Goal: Task Accomplishment & Management: Use online tool/utility

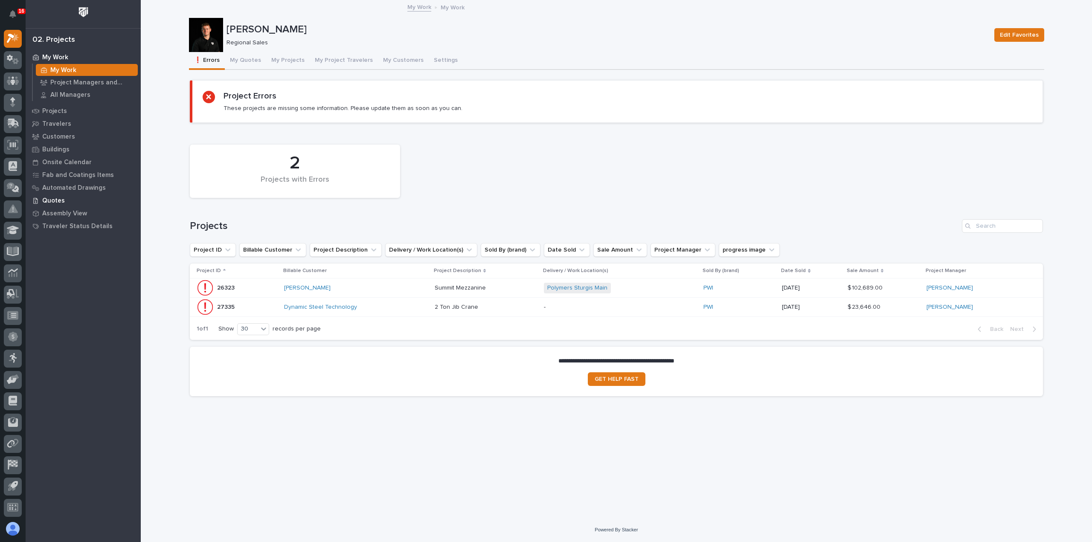
click at [52, 196] on div "Quotes" at bounding box center [83, 200] width 111 height 12
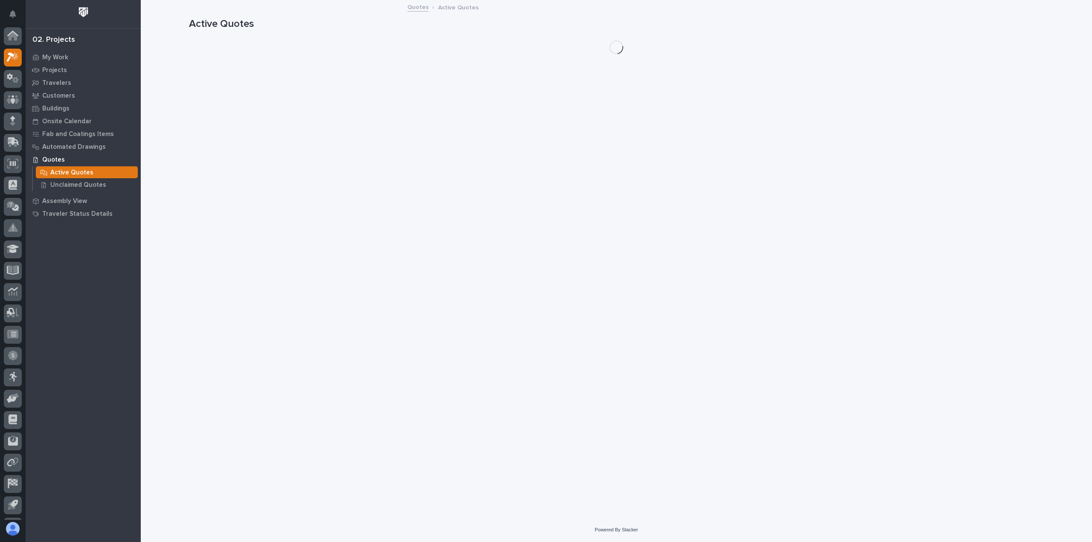
scroll to position [19, 0]
click at [67, 184] on p "Unclaimed Quotes" at bounding box center [78, 185] width 56 height 8
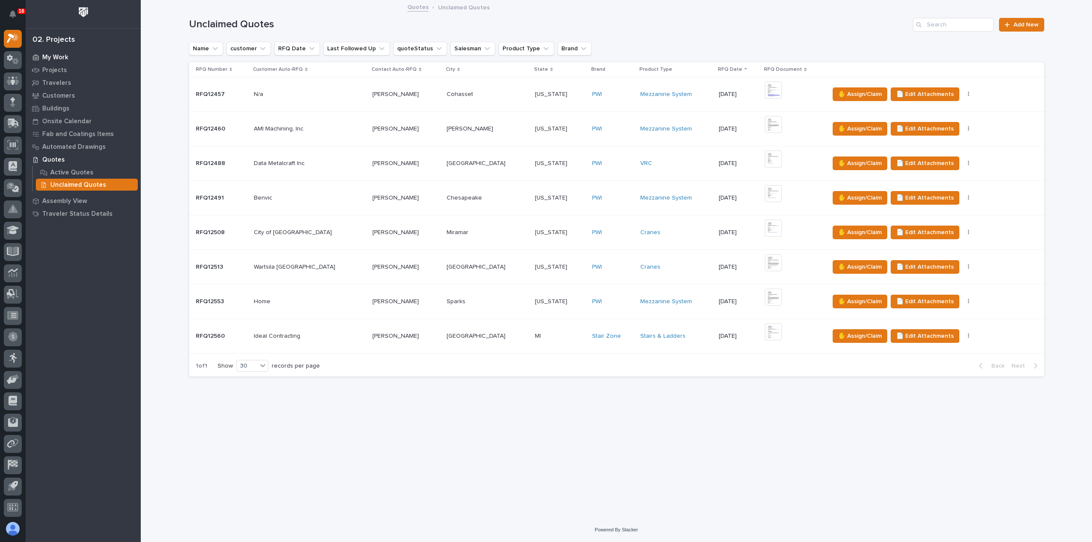
click at [62, 57] on p "My Work" at bounding box center [55, 58] width 26 height 8
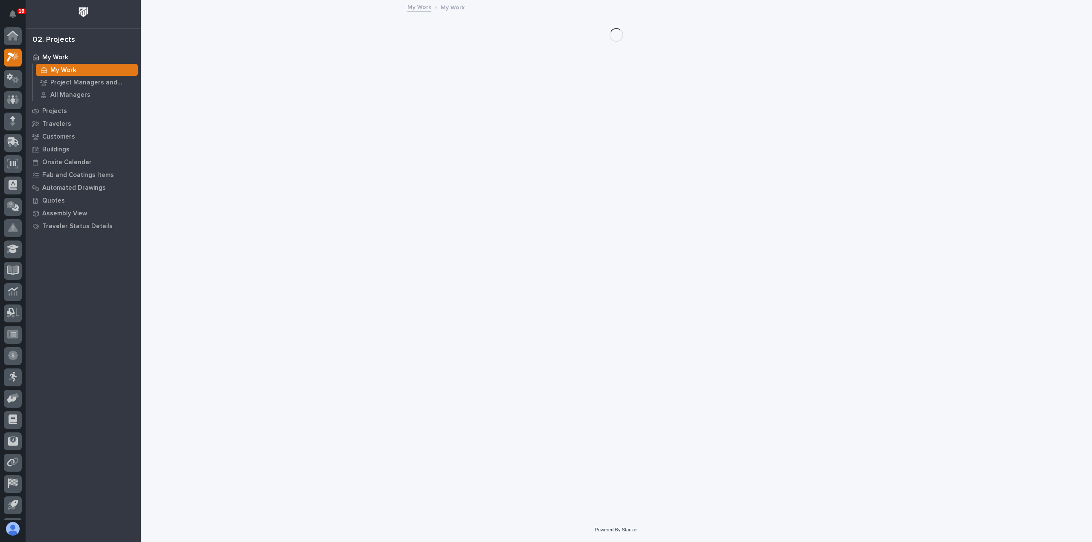
scroll to position [19, 0]
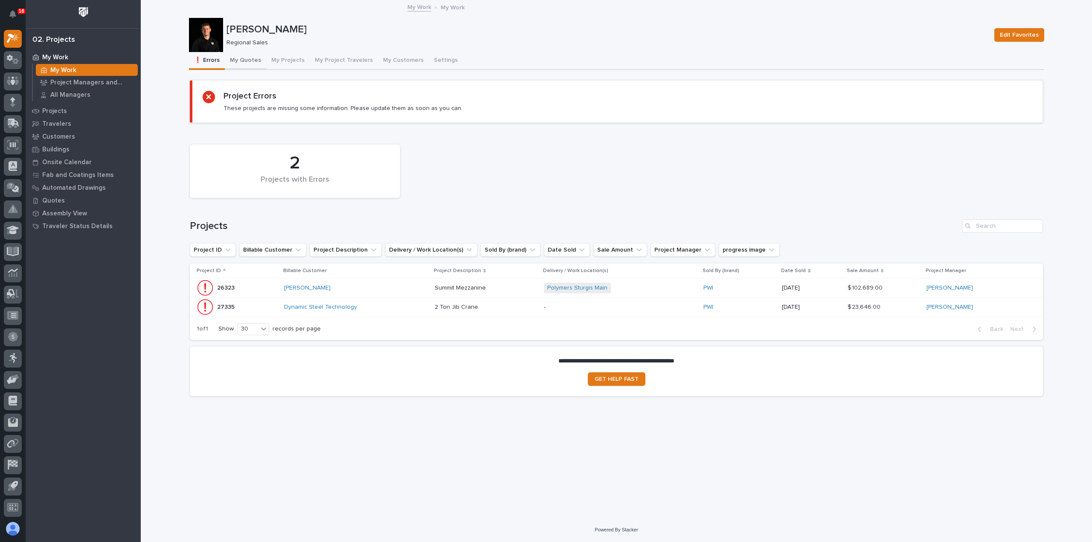
click at [242, 62] on button "My Quotes" at bounding box center [245, 61] width 41 height 18
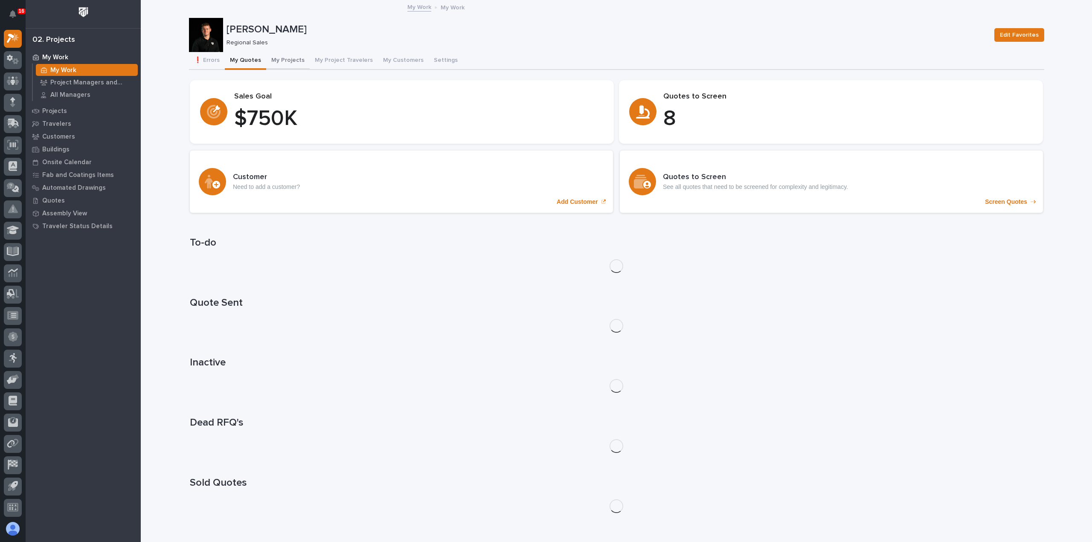
click at [285, 58] on button "My Projects" at bounding box center [287, 61] width 43 height 18
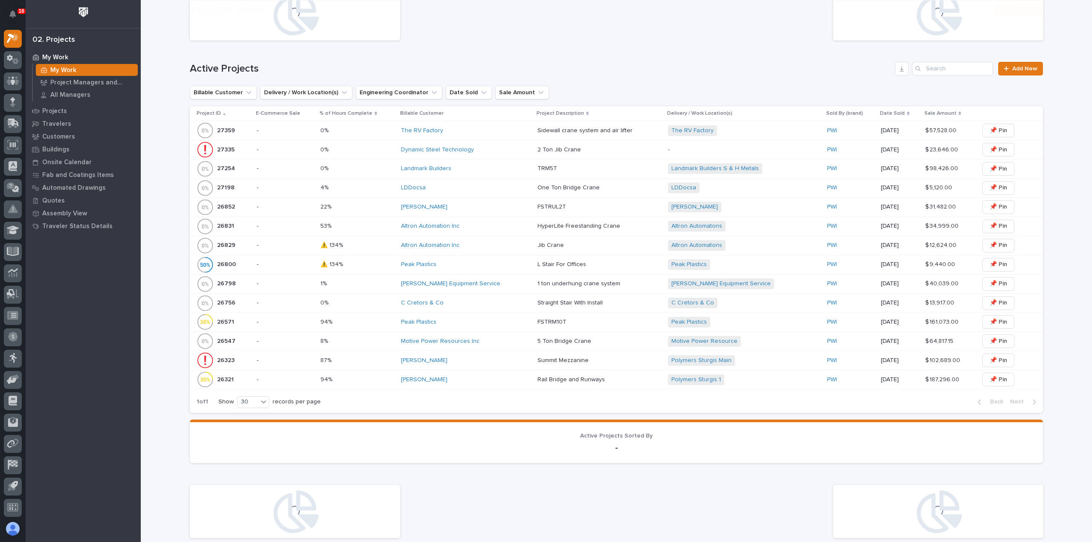
scroll to position [256, 0]
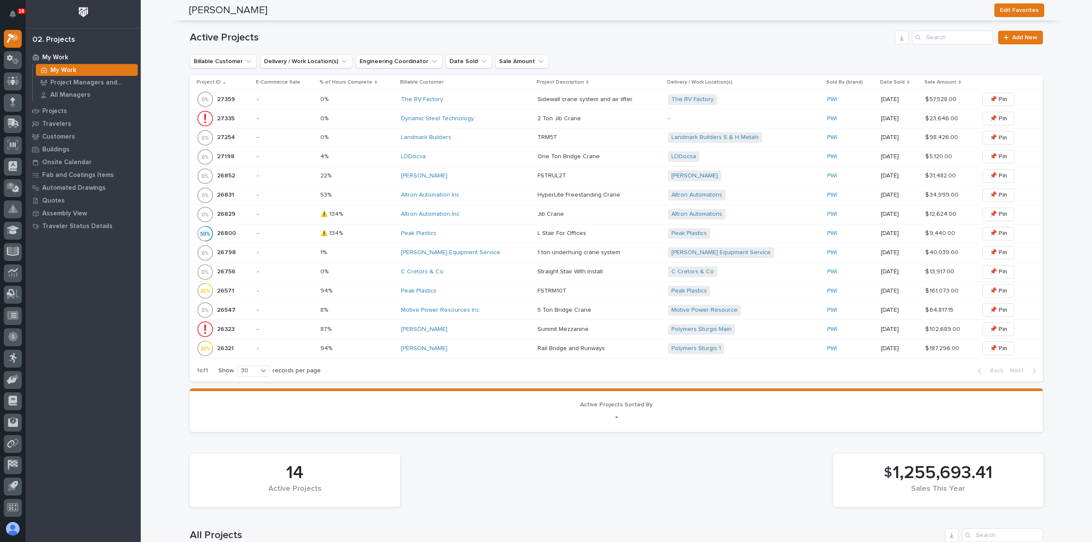
click at [449, 160] on div "LDDocsa" at bounding box center [466, 157] width 130 height 14
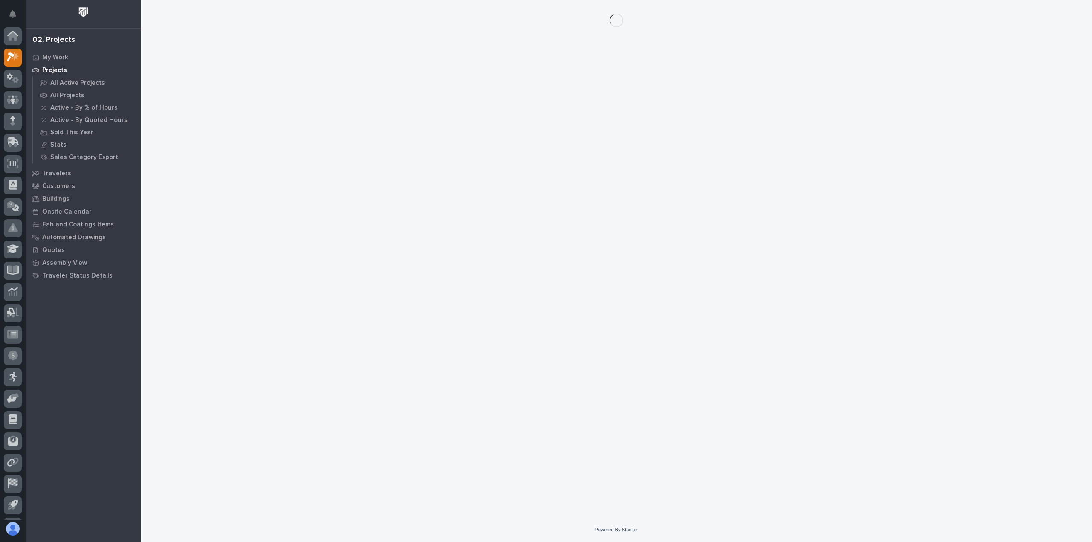
scroll to position [19, 0]
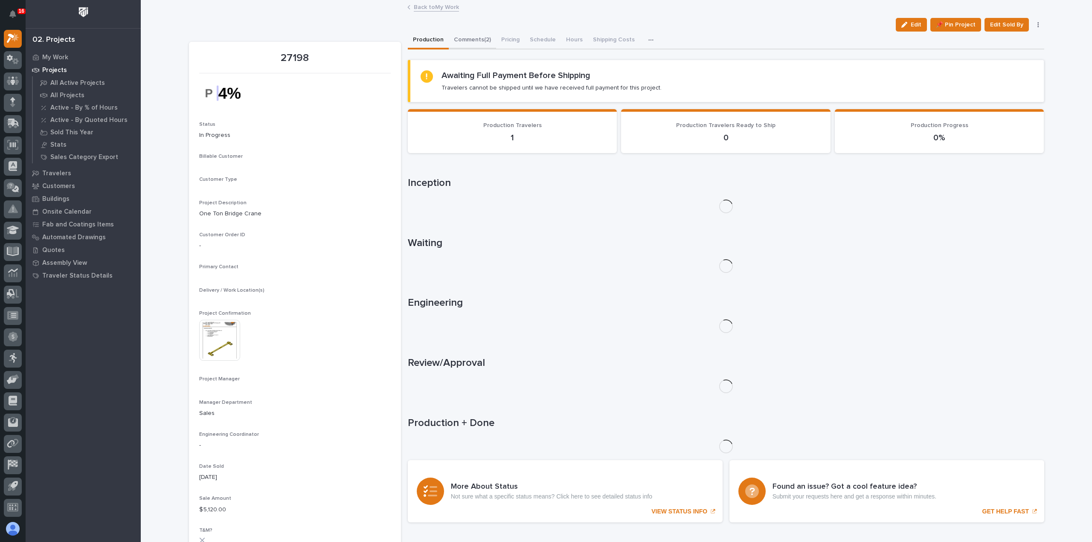
click at [449, 42] on button "Comments (2)" at bounding box center [472, 41] width 47 height 18
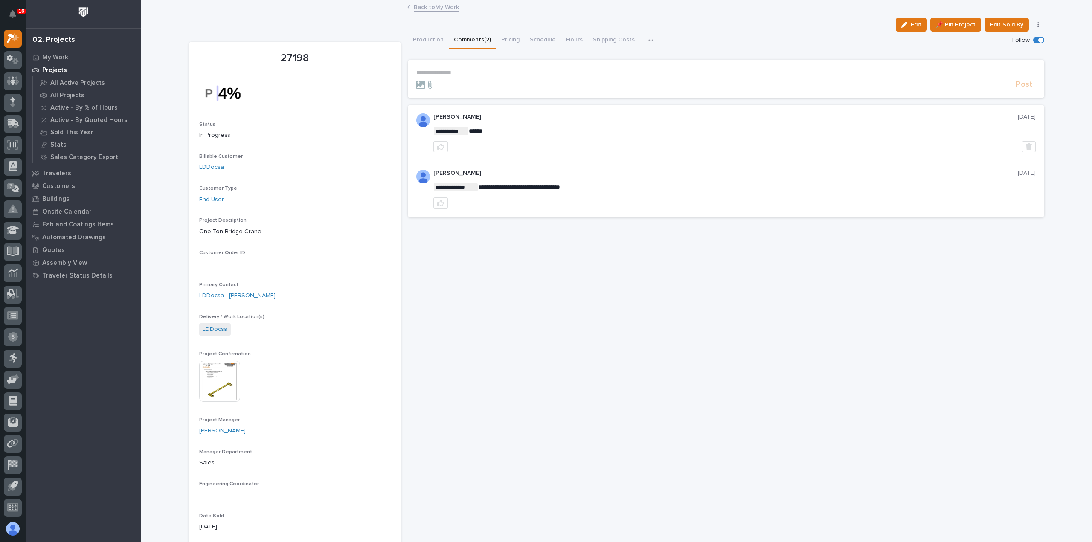
click at [450, 70] on p "**********" at bounding box center [725, 72] width 619 height 7
click at [442, 5] on link "Back to My Work" at bounding box center [436, 7] width 45 height 10
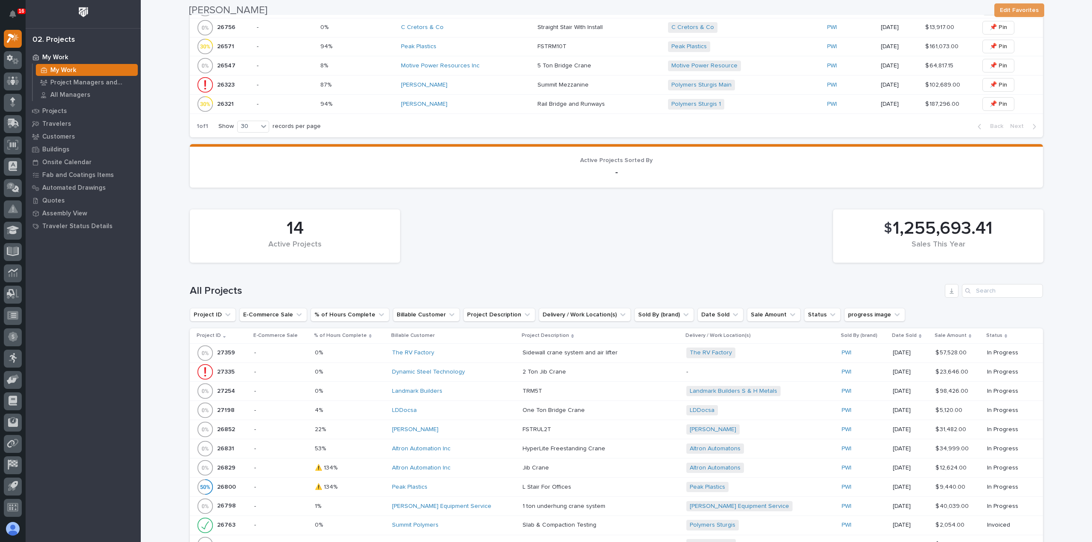
scroll to position [597, 0]
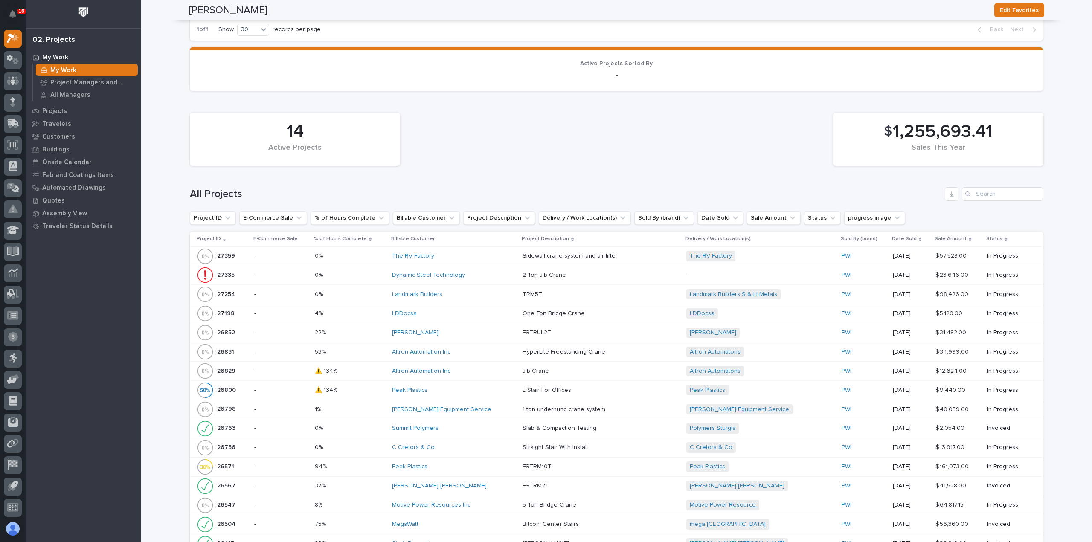
click at [452, 310] on div "LDDocsa" at bounding box center [454, 313] width 124 height 7
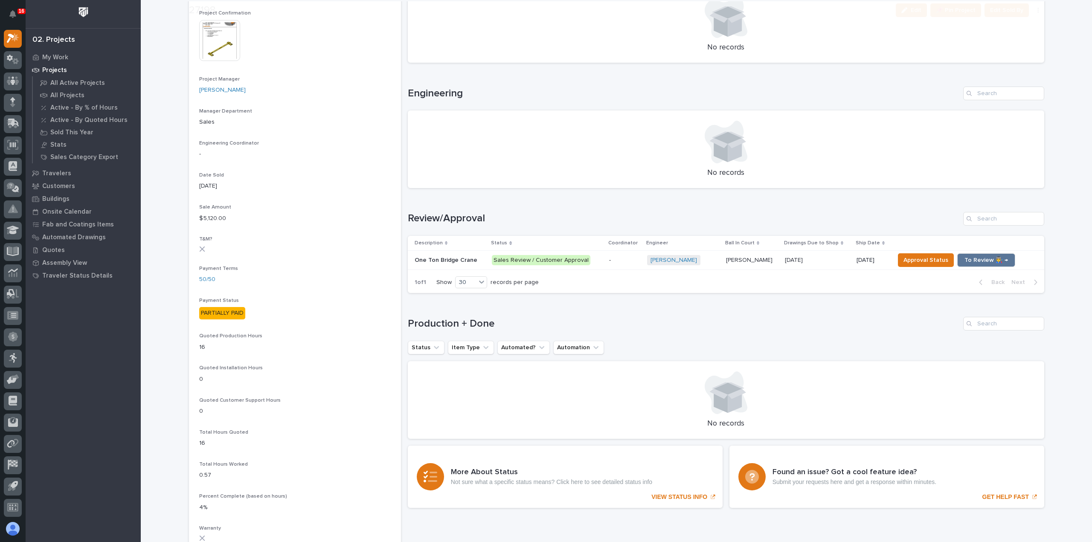
scroll to position [341, 0]
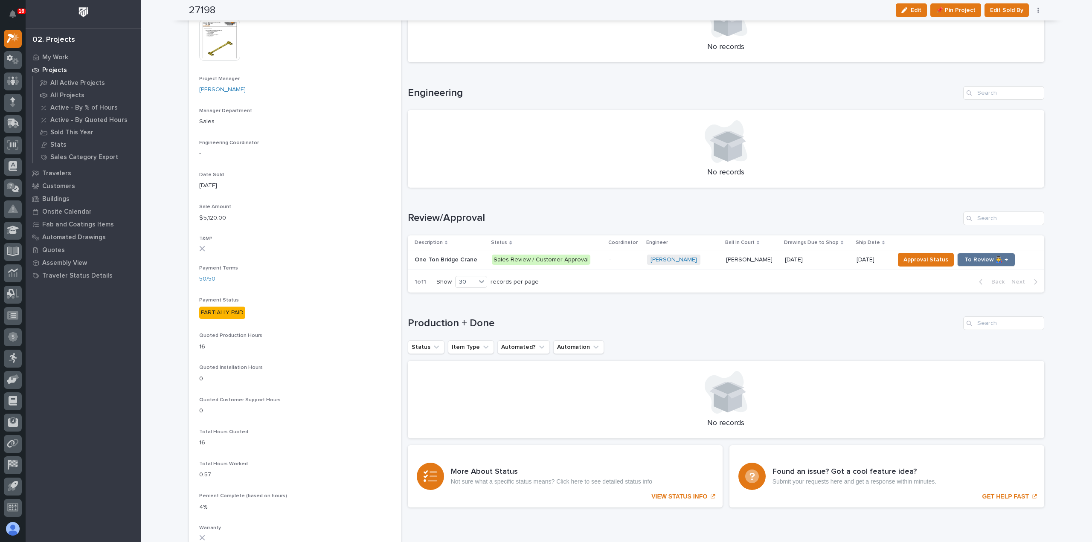
click at [609, 262] on p "-" at bounding box center [625, 259] width 32 height 7
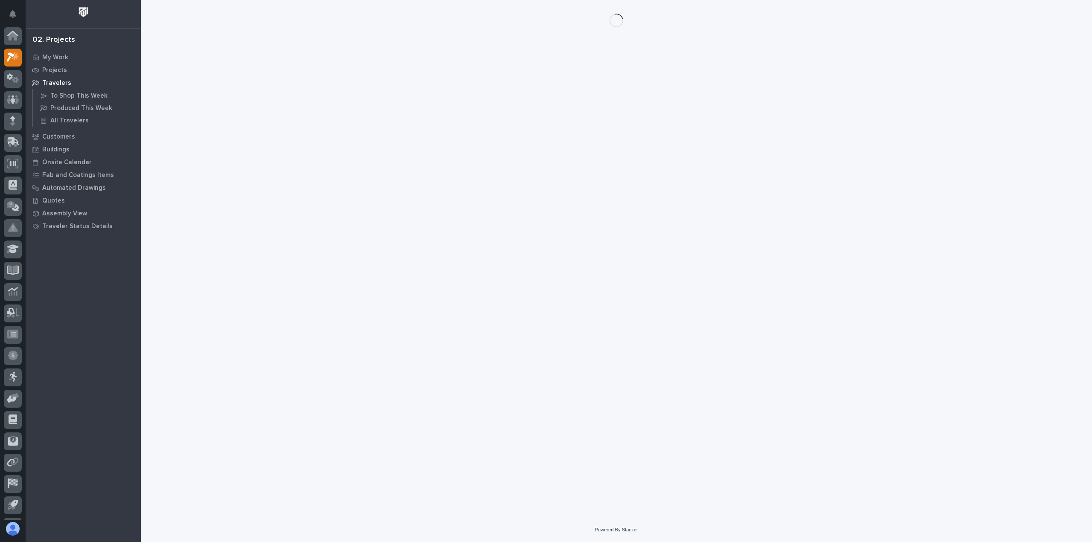
scroll to position [19, 0]
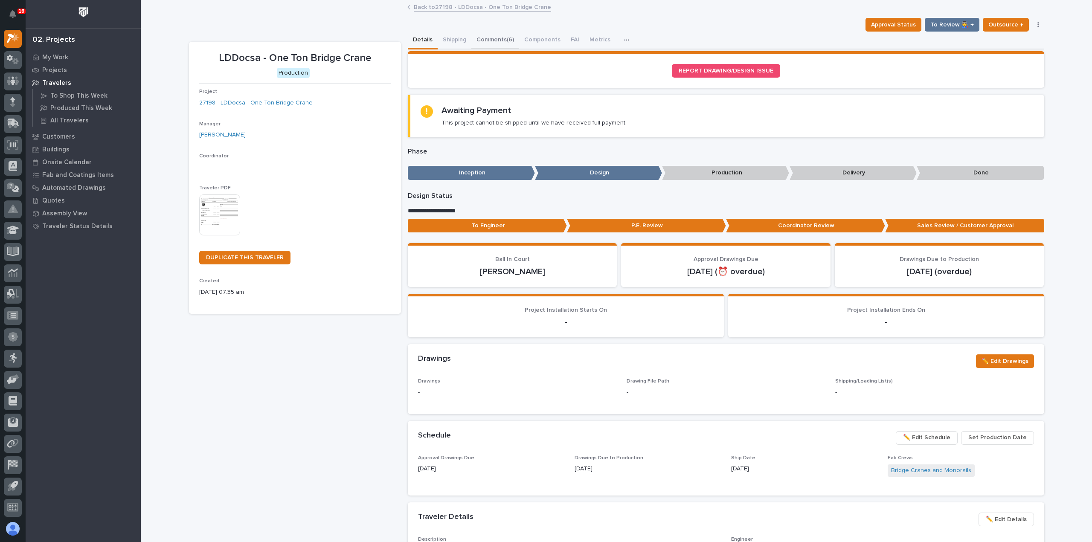
click at [501, 40] on button "Comments (6)" at bounding box center [495, 41] width 48 height 18
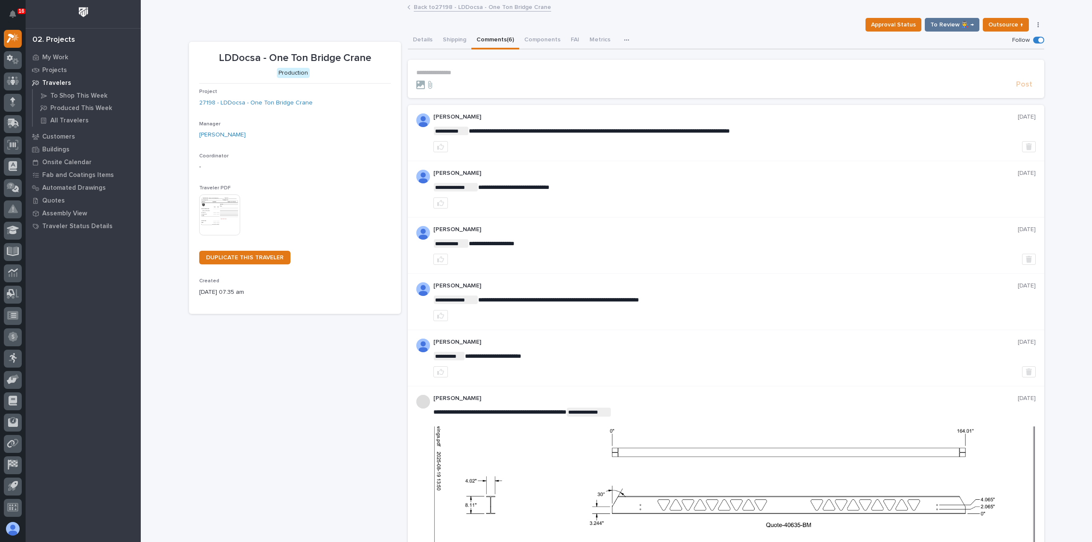
click at [501, 71] on p "**********" at bounding box center [725, 72] width 619 height 7
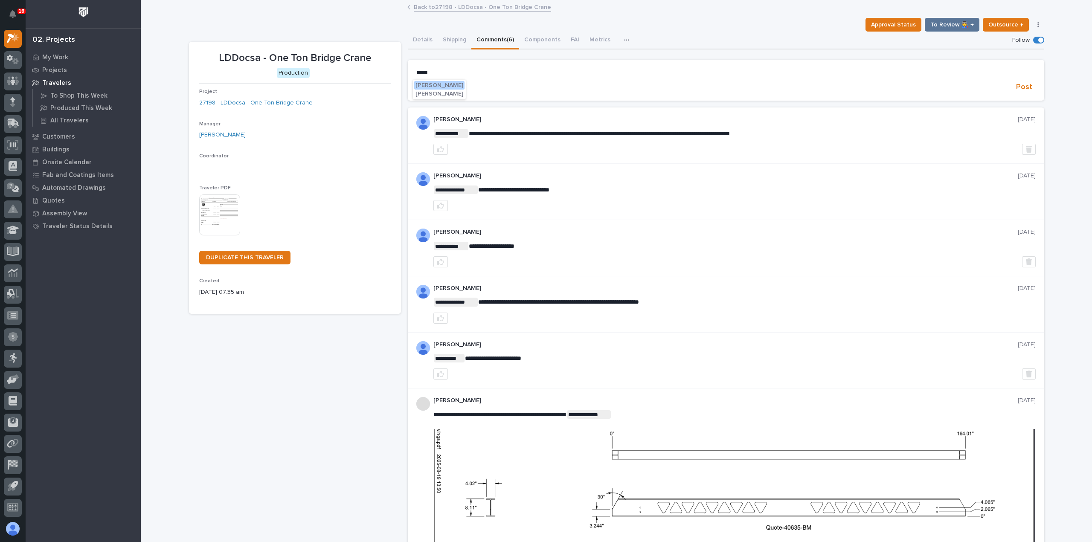
click at [431, 87] on span "[PERSON_NAME]" at bounding box center [439, 85] width 48 height 6
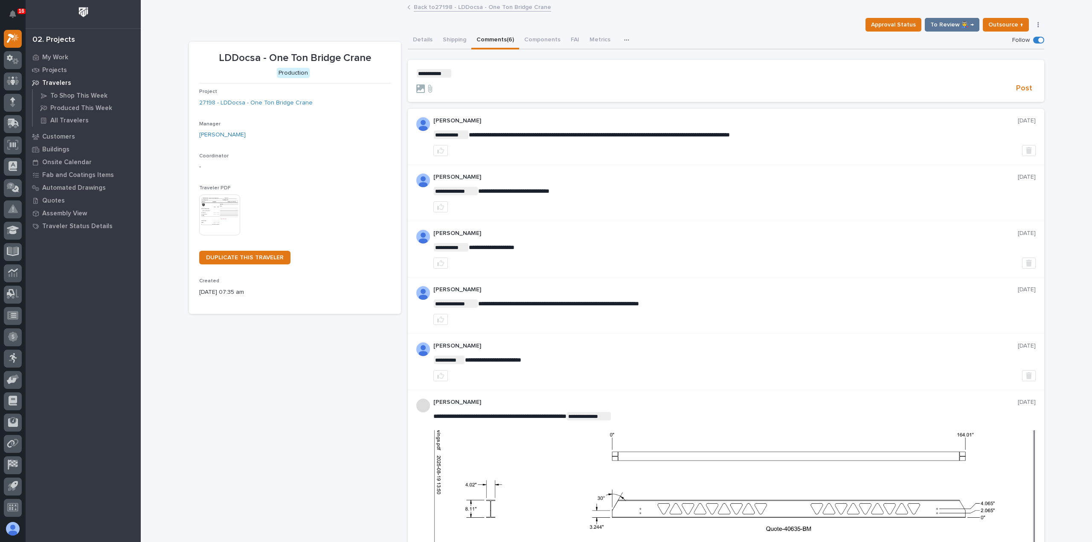
click at [477, 81] on form "**********" at bounding box center [725, 81] width 619 height 25
click at [481, 77] on p "**********" at bounding box center [725, 73] width 619 height 9
click at [1012, 88] on button "Post" at bounding box center [1023, 89] width 23 height 10
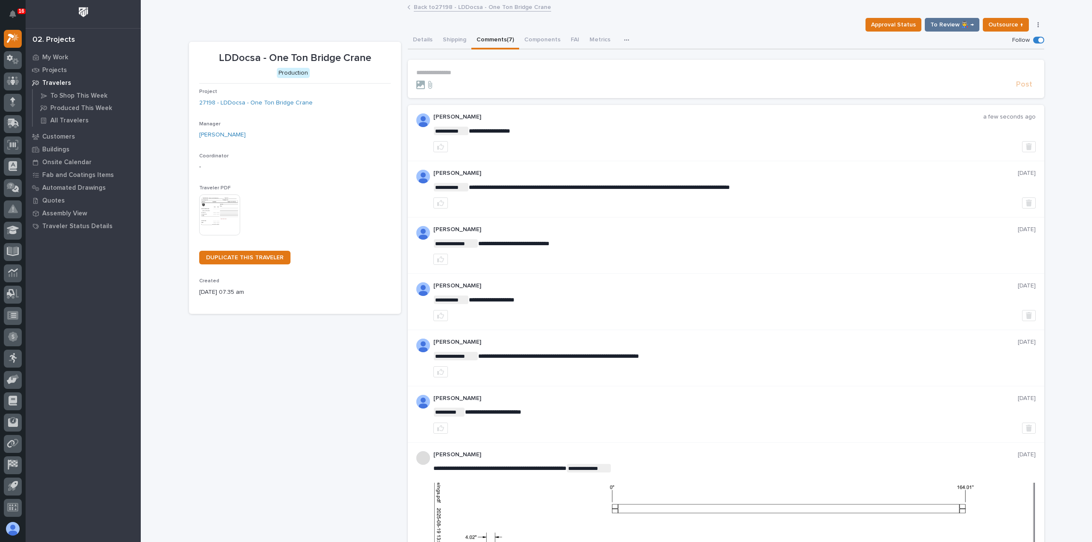
click at [475, 5] on link "Back to 27198 - LDDocsa - One Ton Bridge Crane" at bounding box center [482, 7] width 137 height 10
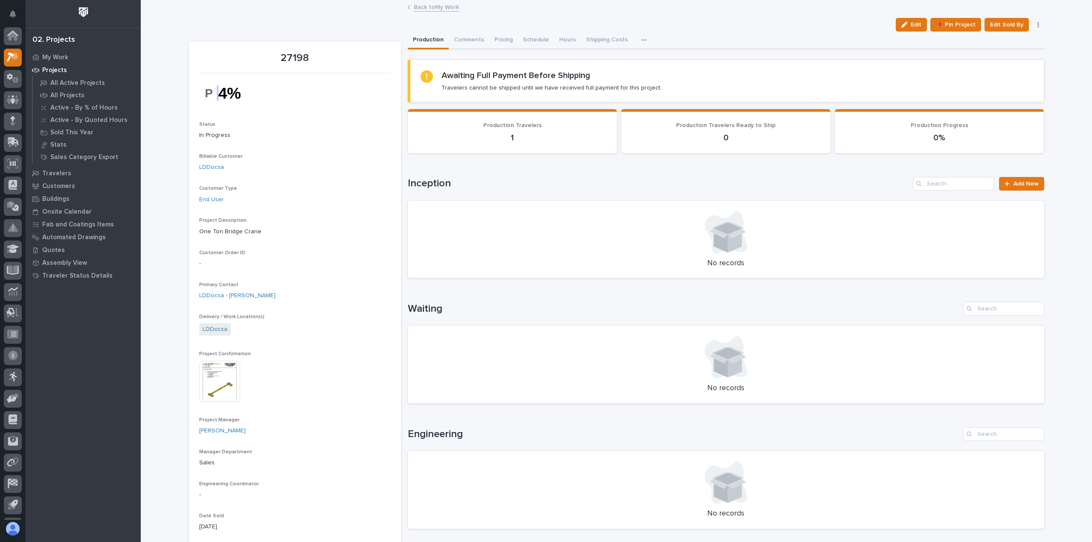
scroll to position [19, 0]
click at [418, 8] on link "Back to My Work" at bounding box center [436, 7] width 45 height 10
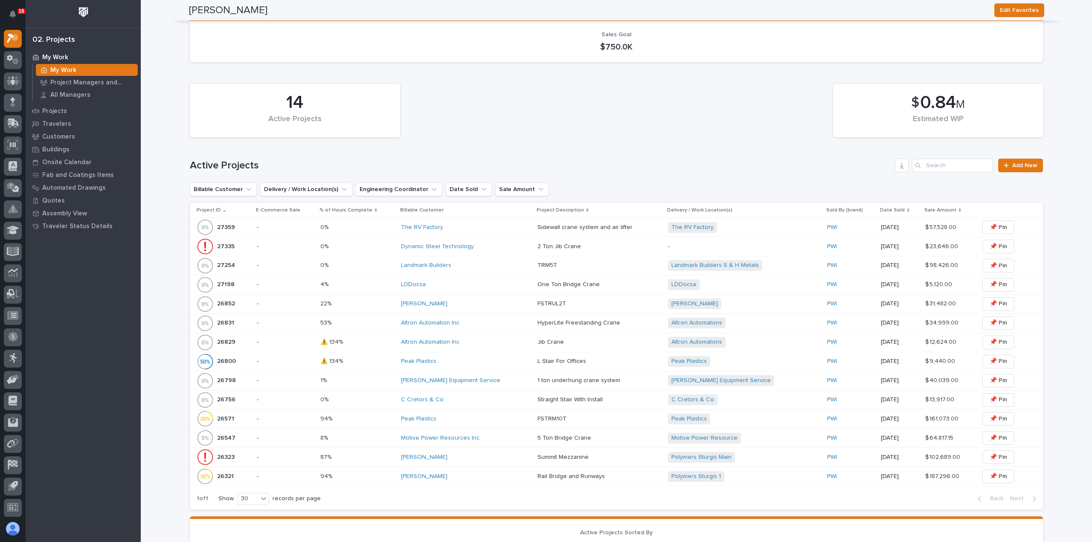
scroll to position [171, 0]
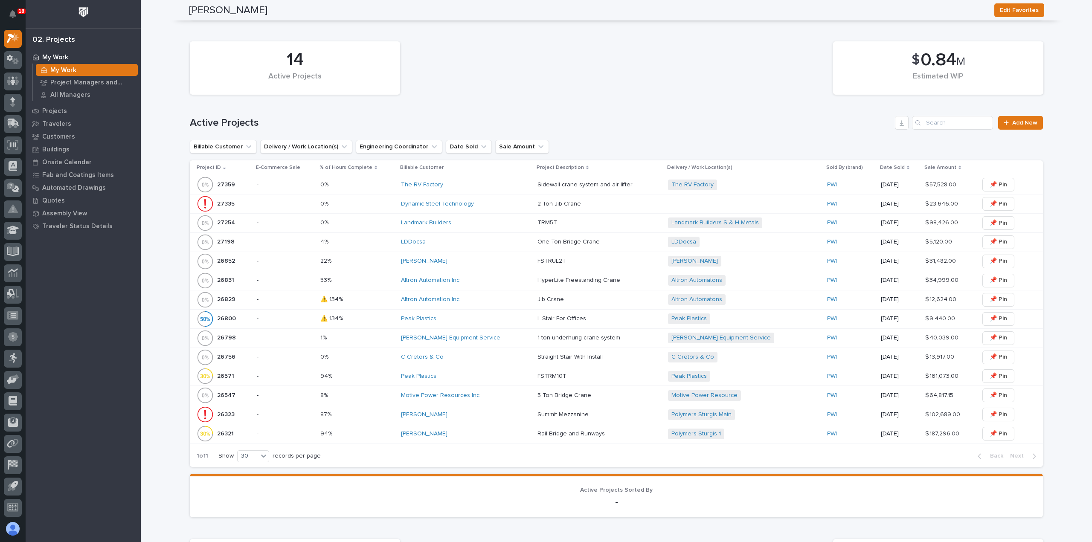
click at [439, 243] on div "LDDocsa" at bounding box center [466, 241] width 130 height 7
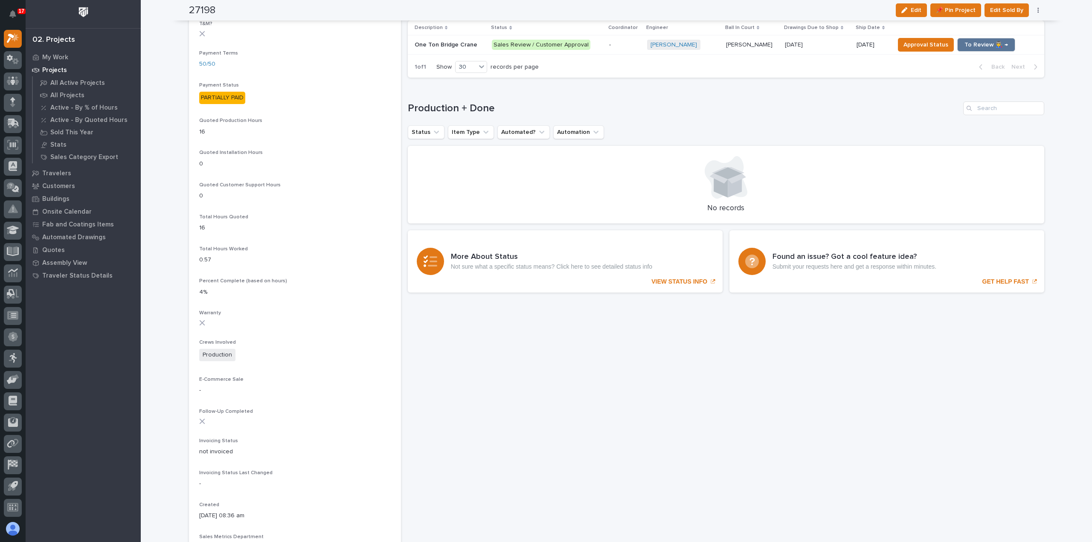
scroll to position [469, 0]
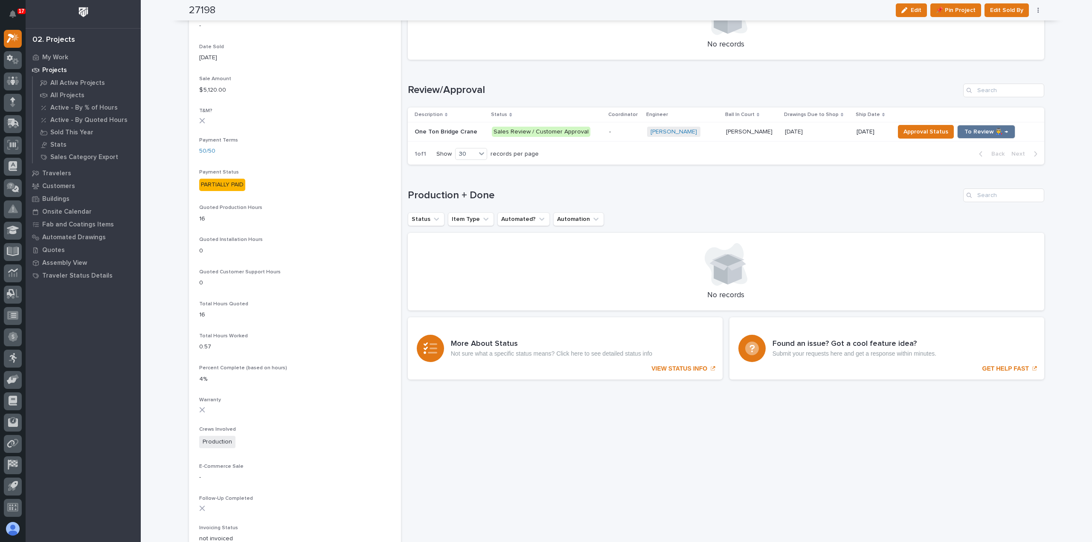
click at [617, 135] on div "-" at bounding box center [625, 132] width 32 height 14
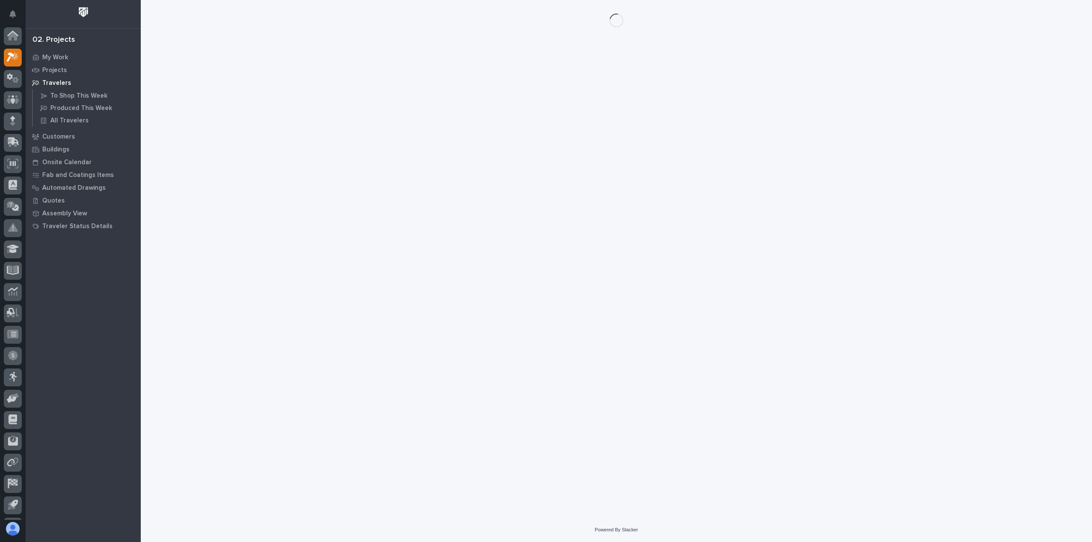
scroll to position [19, 0]
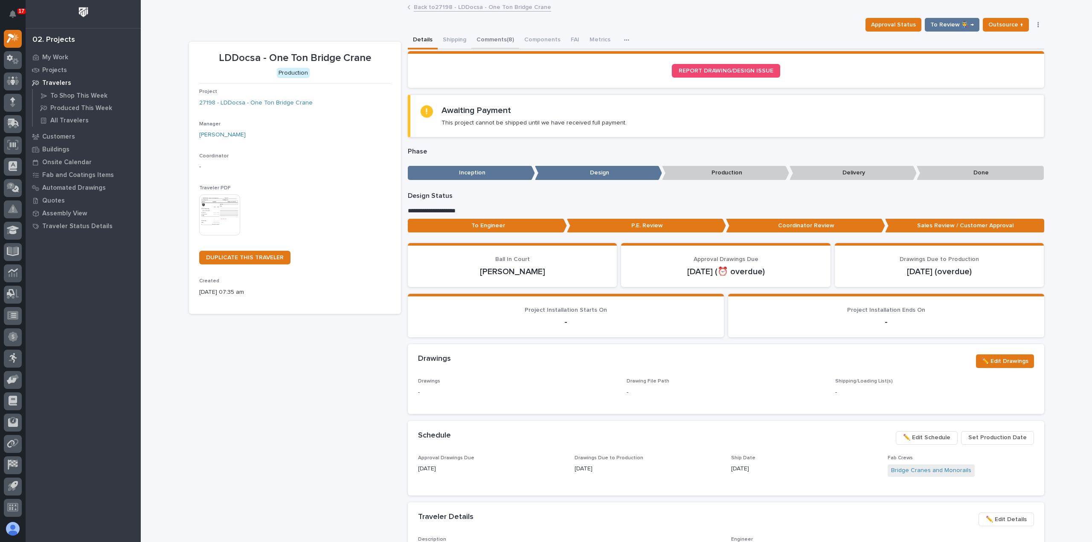
click at [501, 43] on button "Comments (8)" at bounding box center [495, 41] width 48 height 18
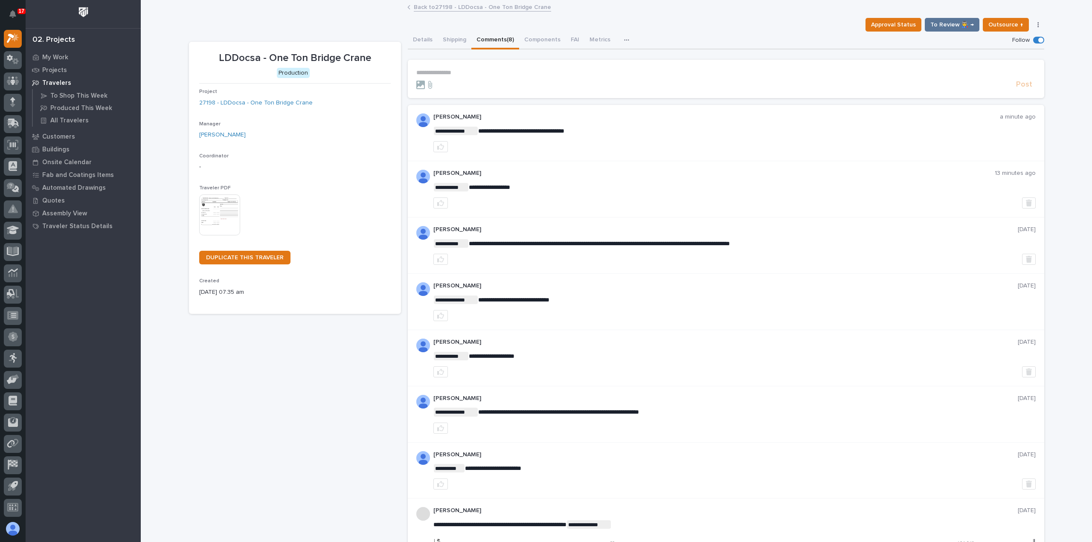
click at [459, 4] on link "Back to 27198 - LDDocsa - One Ton Bridge Crane" at bounding box center [482, 7] width 137 height 10
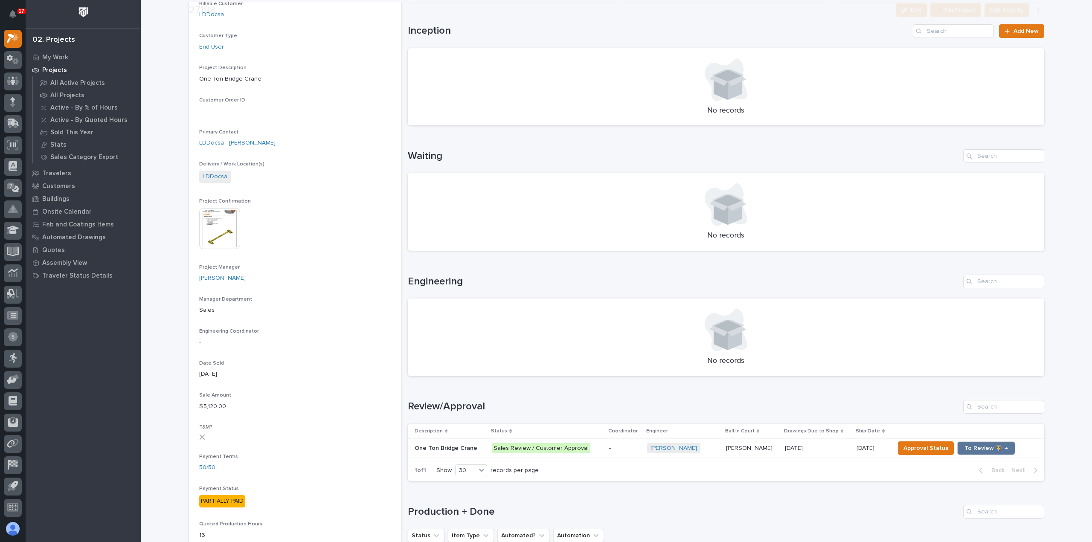
scroll to position [298, 0]
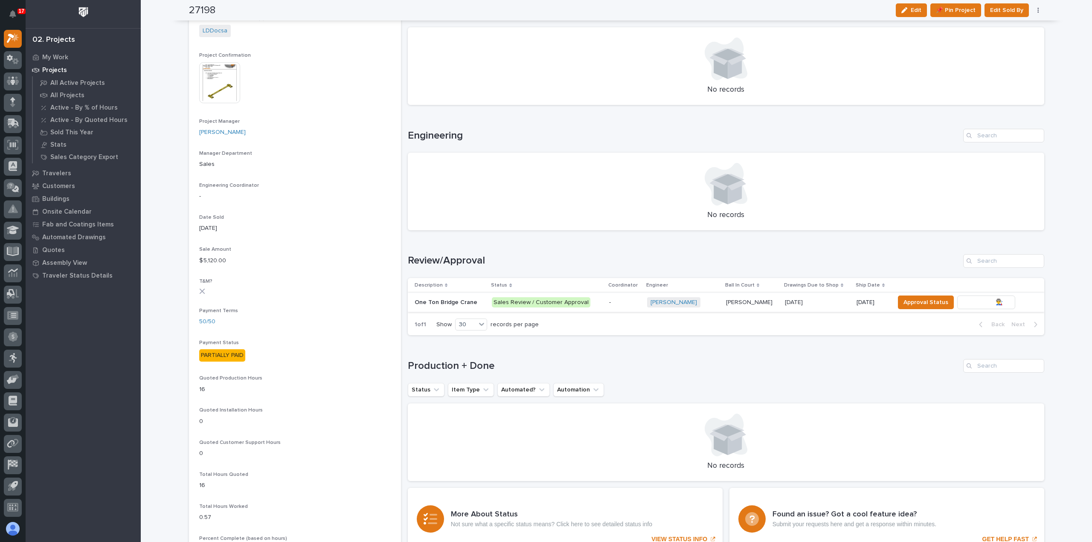
click at [978, 303] on span "To Review 👨‍🏭 →" at bounding box center [985, 302] width 43 height 10
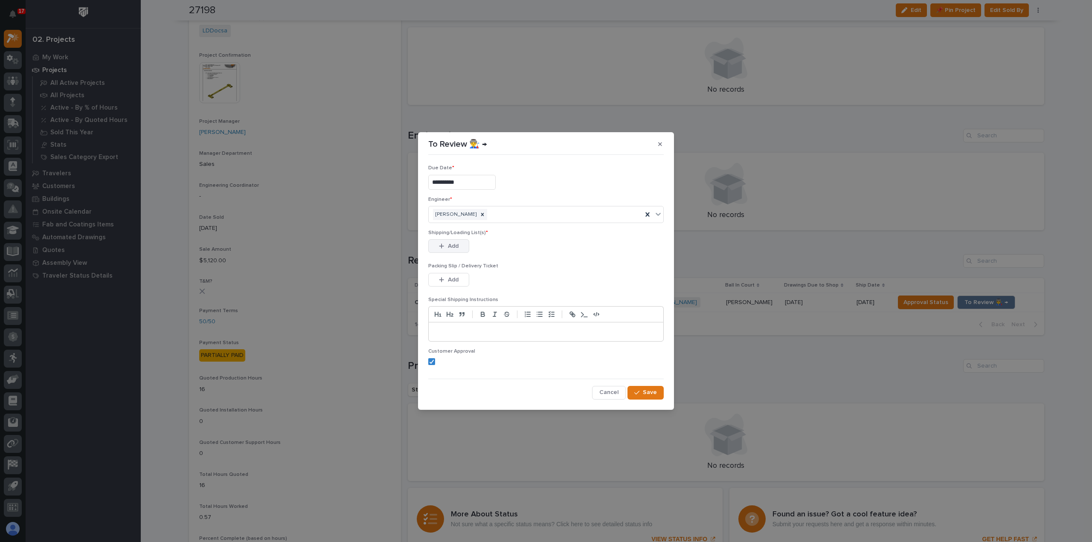
click at [456, 249] on span "Add" at bounding box center [453, 246] width 11 height 8
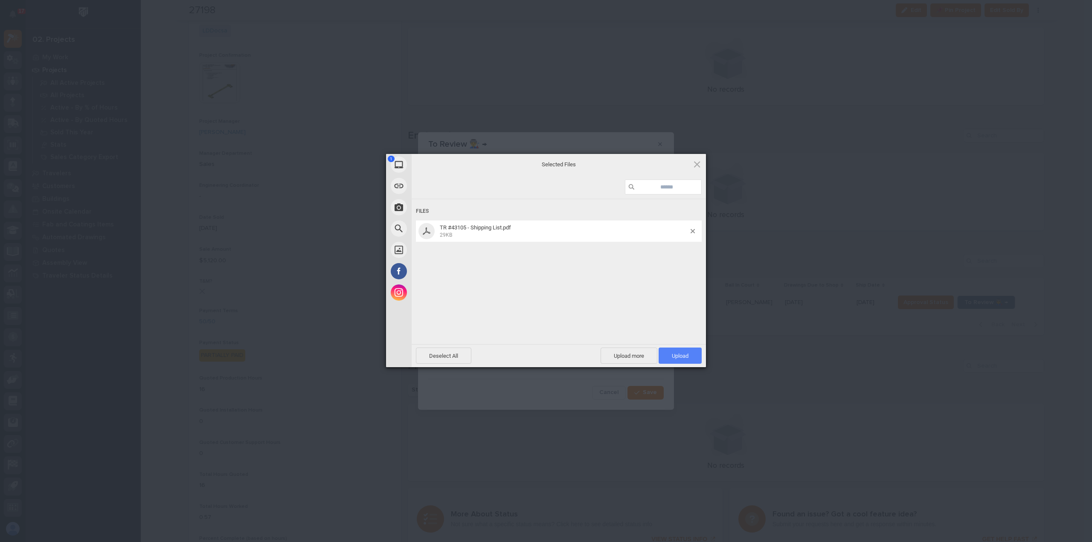
click at [676, 361] on span "Upload 1" at bounding box center [679, 355] width 43 height 16
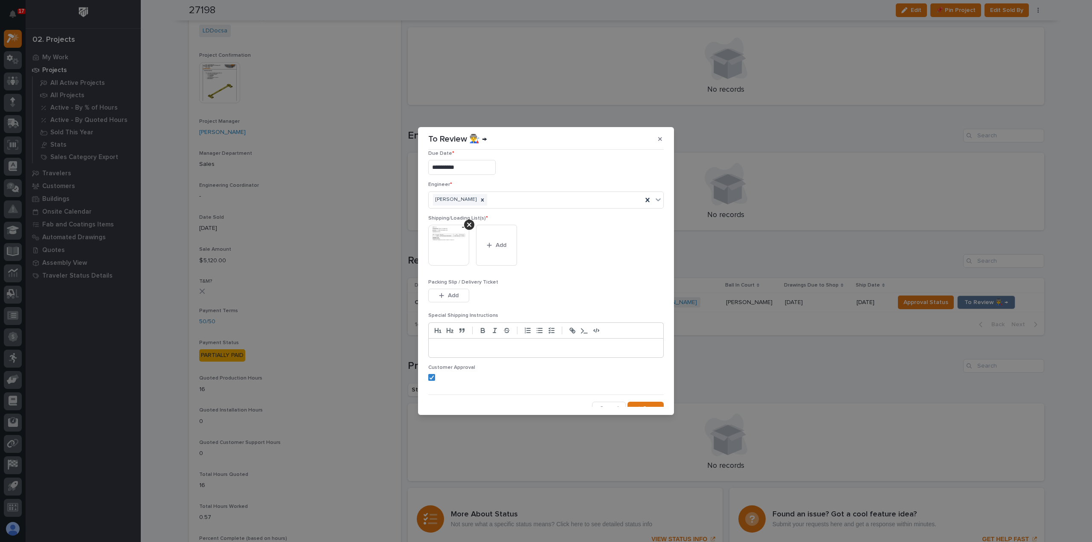
scroll to position [17, 0]
click at [636, 399] on div "button" at bounding box center [638, 401] width 9 height 6
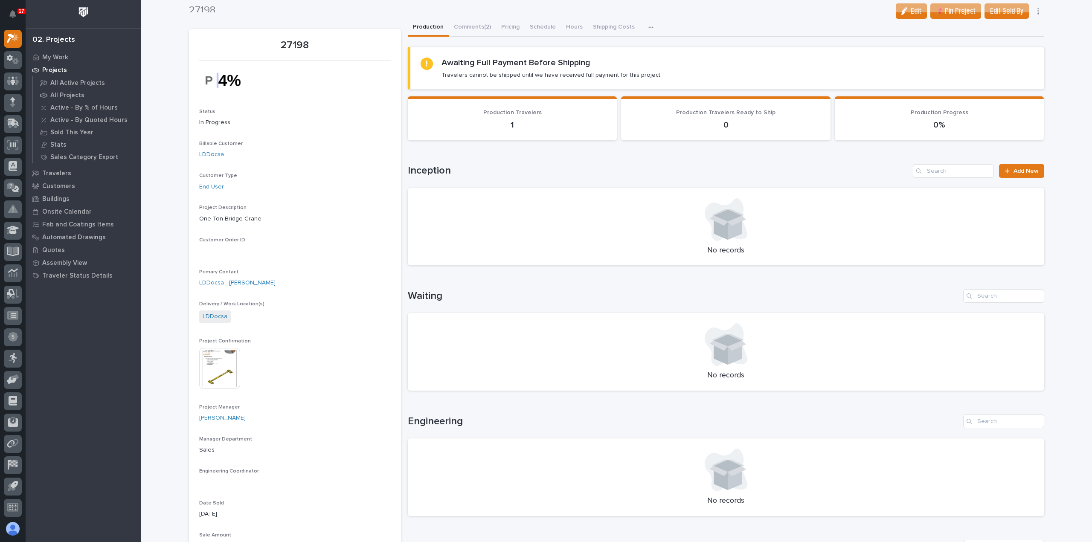
scroll to position [0, 0]
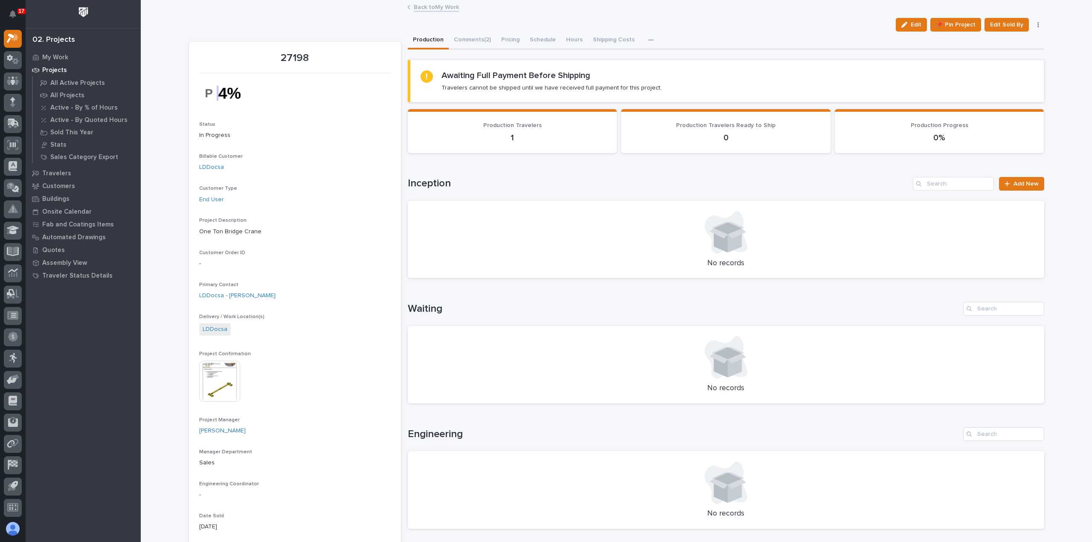
click at [424, 7] on link "Back to My Work" at bounding box center [436, 7] width 45 height 10
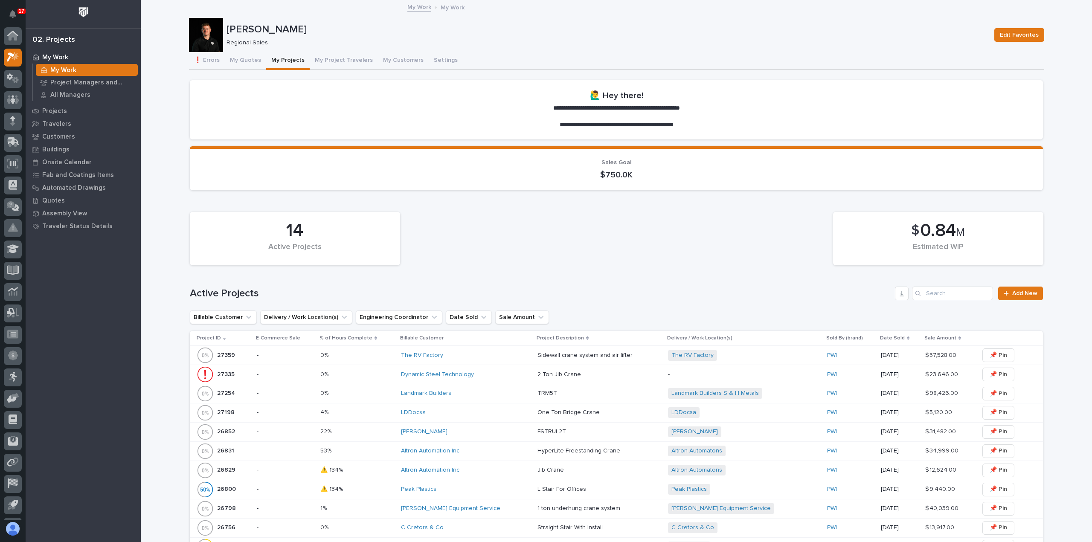
scroll to position [19, 0]
